Goal: Transaction & Acquisition: Purchase product/service

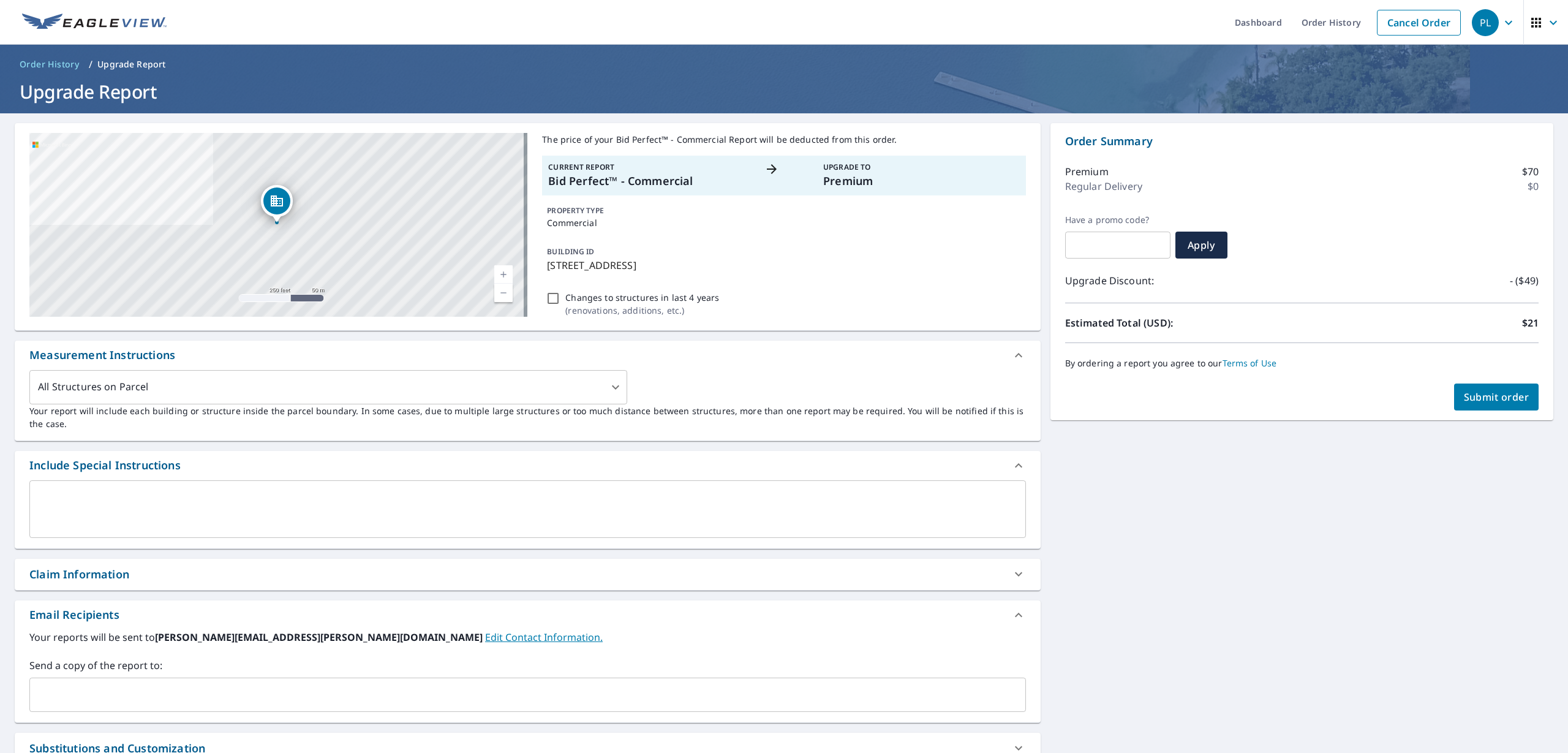
click at [1478, 402] on span "Submit order" at bounding box center [1496, 397] width 66 height 13
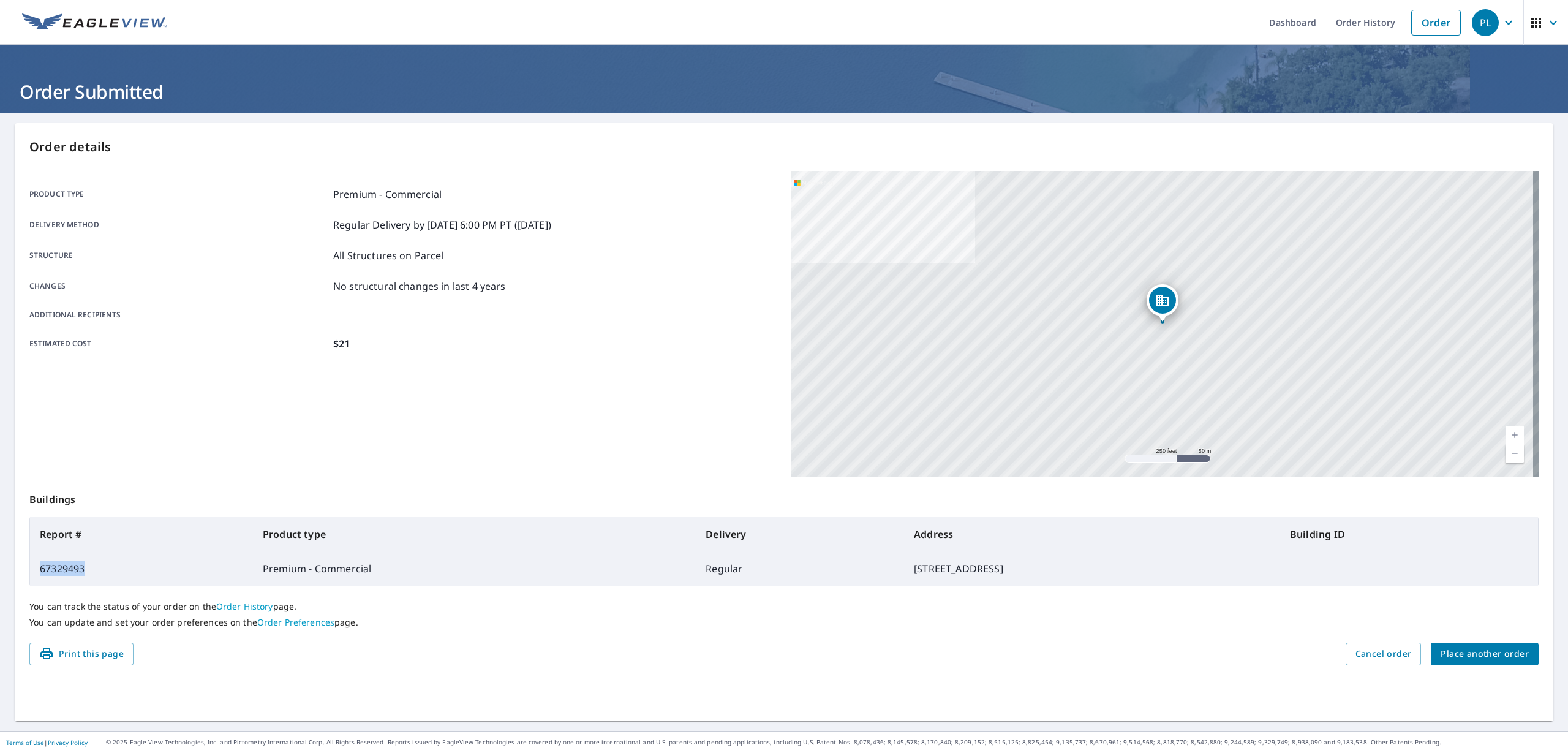
drag, startPoint x: 90, startPoint y: 567, endPoint x: 40, endPoint y: 567, distance: 50.0
click at [40, 567] on td "67329493" at bounding box center [141, 568] width 223 height 34
copy td "67329493"
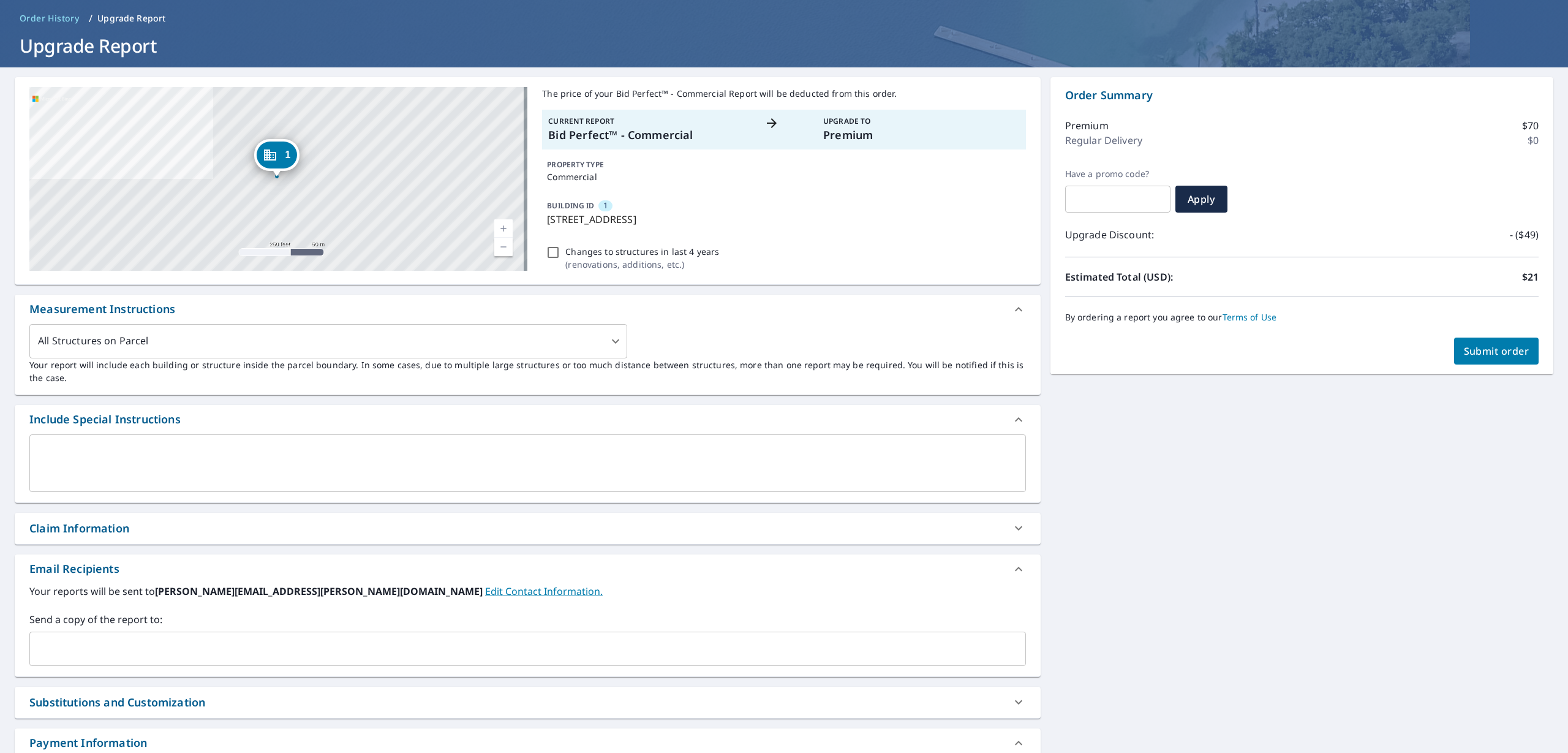
scroll to position [51, 0]
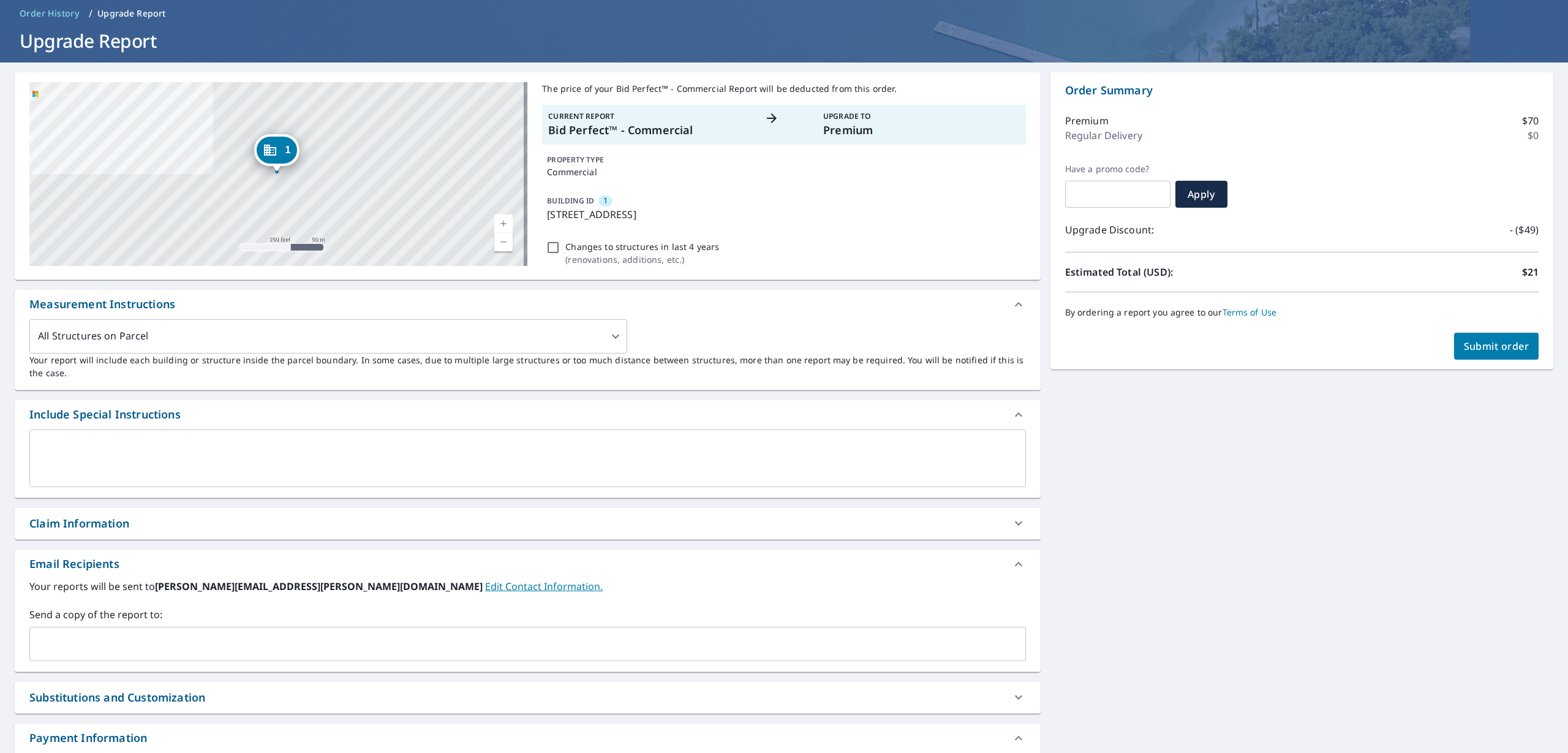
click at [1468, 348] on span "Submit order" at bounding box center [1496, 346] width 66 height 13
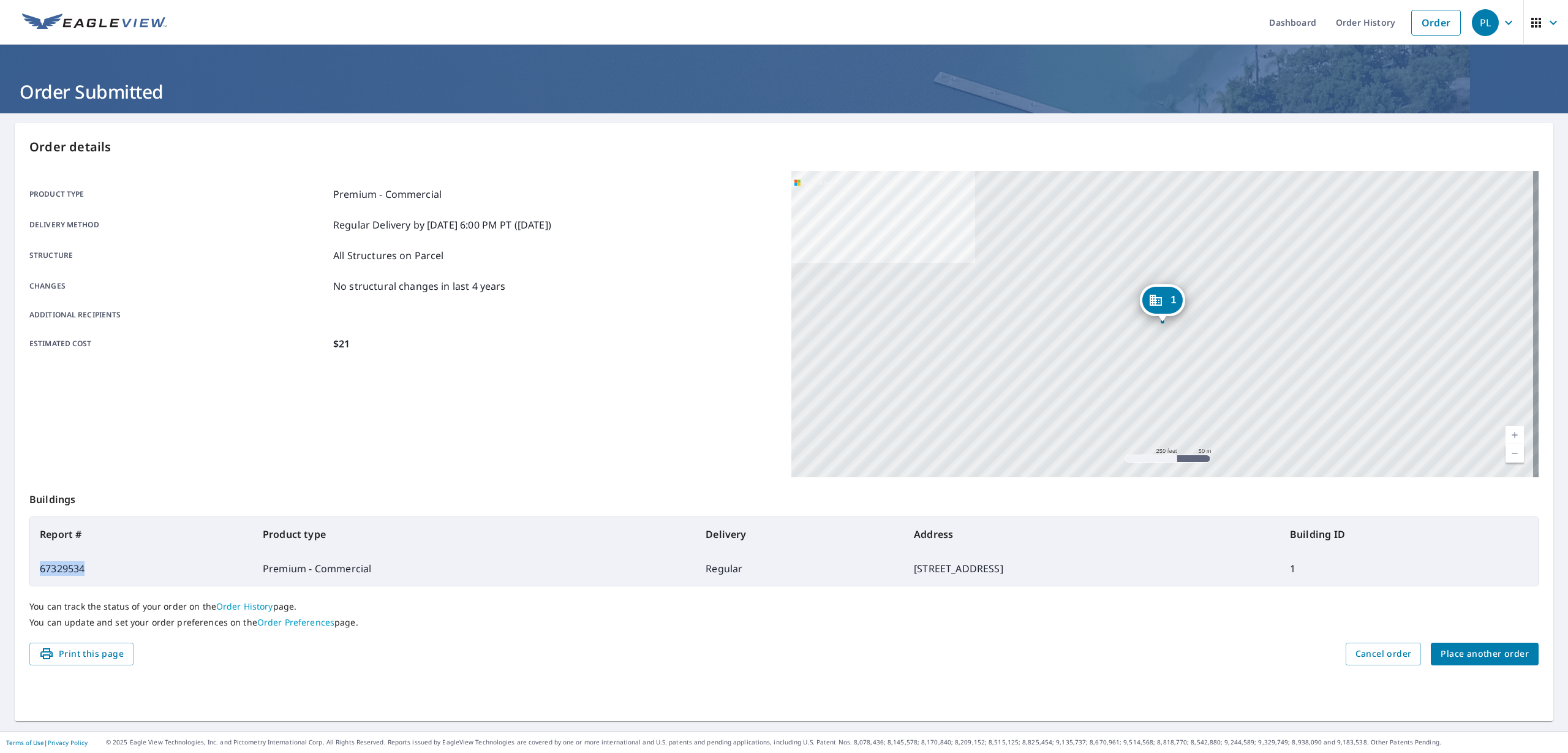
drag, startPoint x: 89, startPoint y: 571, endPoint x: 39, endPoint y: 570, distance: 50.0
click at [39, 570] on td "67329534" at bounding box center [141, 568] width 223 height 34
copy td "67329534"
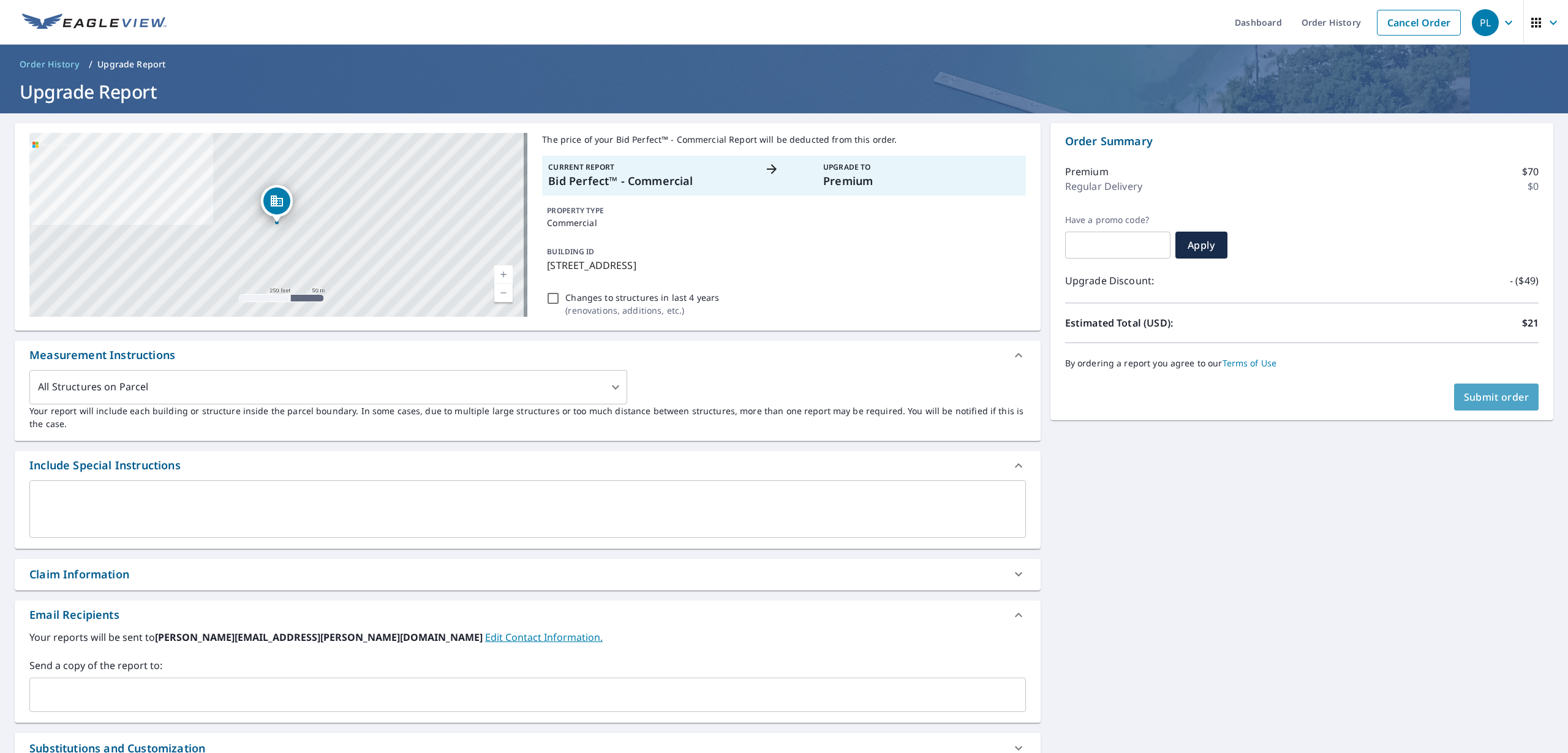
click at [1471, 397] on span "Submit order" at bounding box center [1496, 397] width 66 height 13
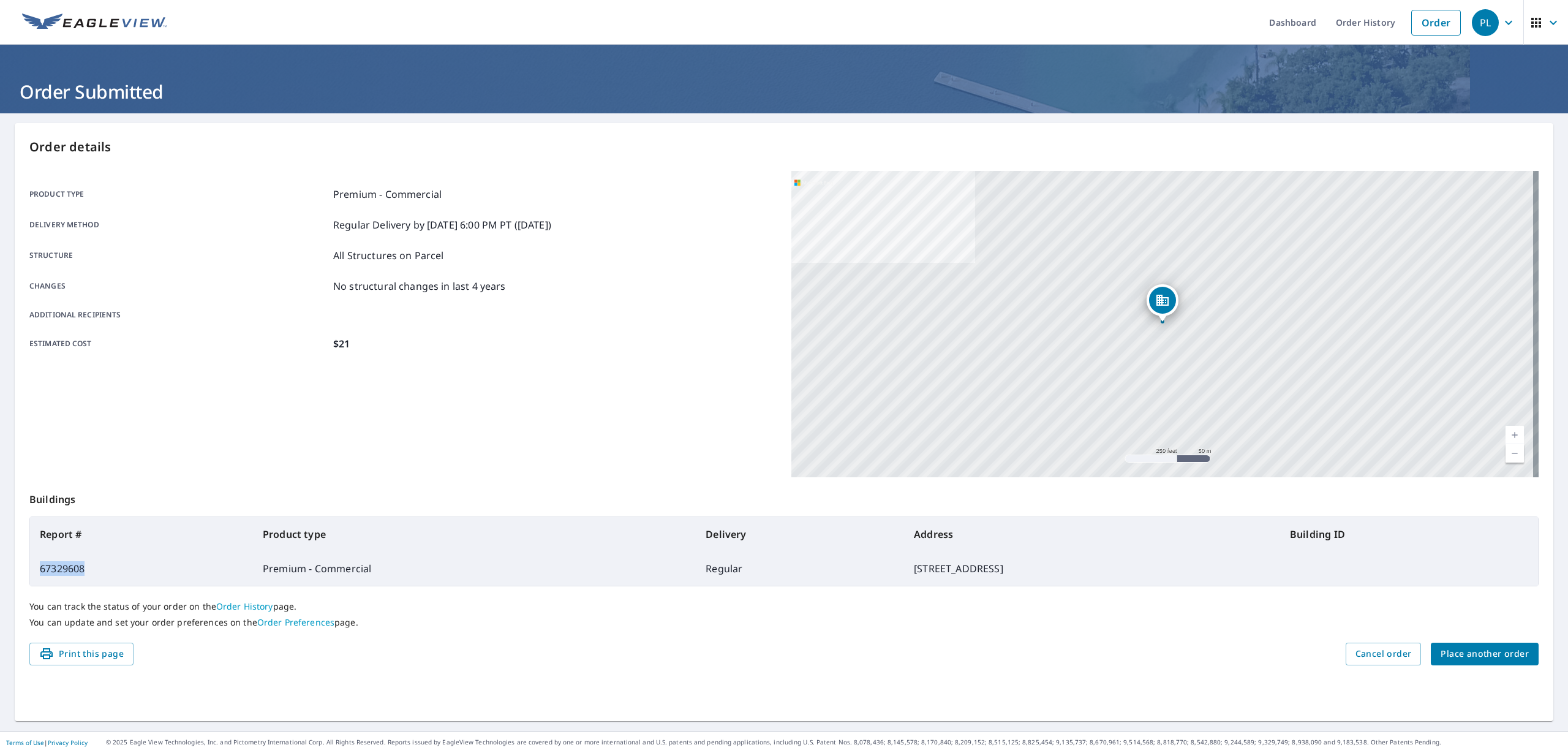
drag, startPoint x: 86, startPoint y: 569, endPoint x: 39, endPoint y: 570, distance: 47.0
click at [39, 570] on td "67329608" at bounding box center [141, 568] width 223 height 34
copy td "67329608"
